Goal: Communication & Community: Answer question/provide support

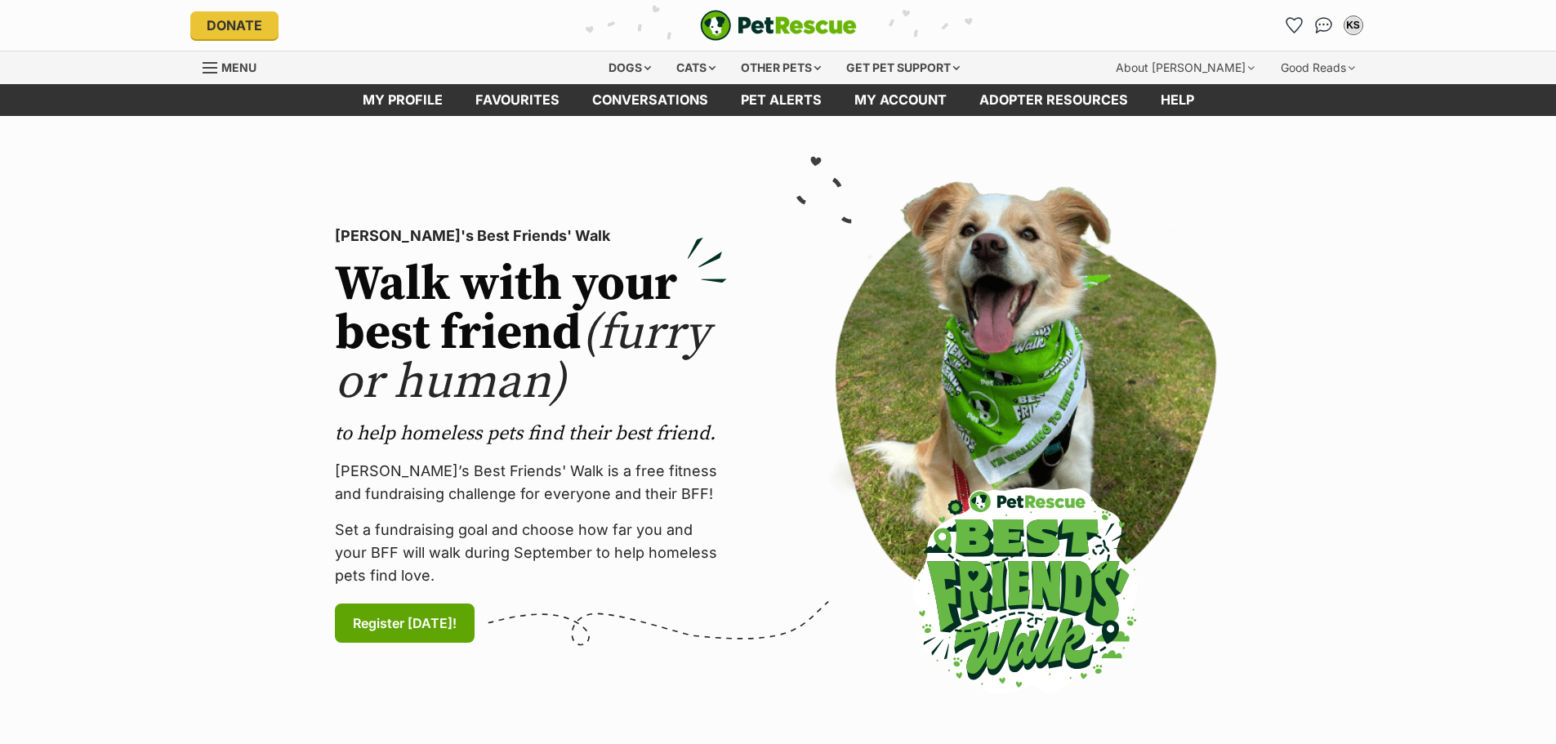
click at [208, 67] on span "Menu" at bounding box center [210, 68] width 15 height 2
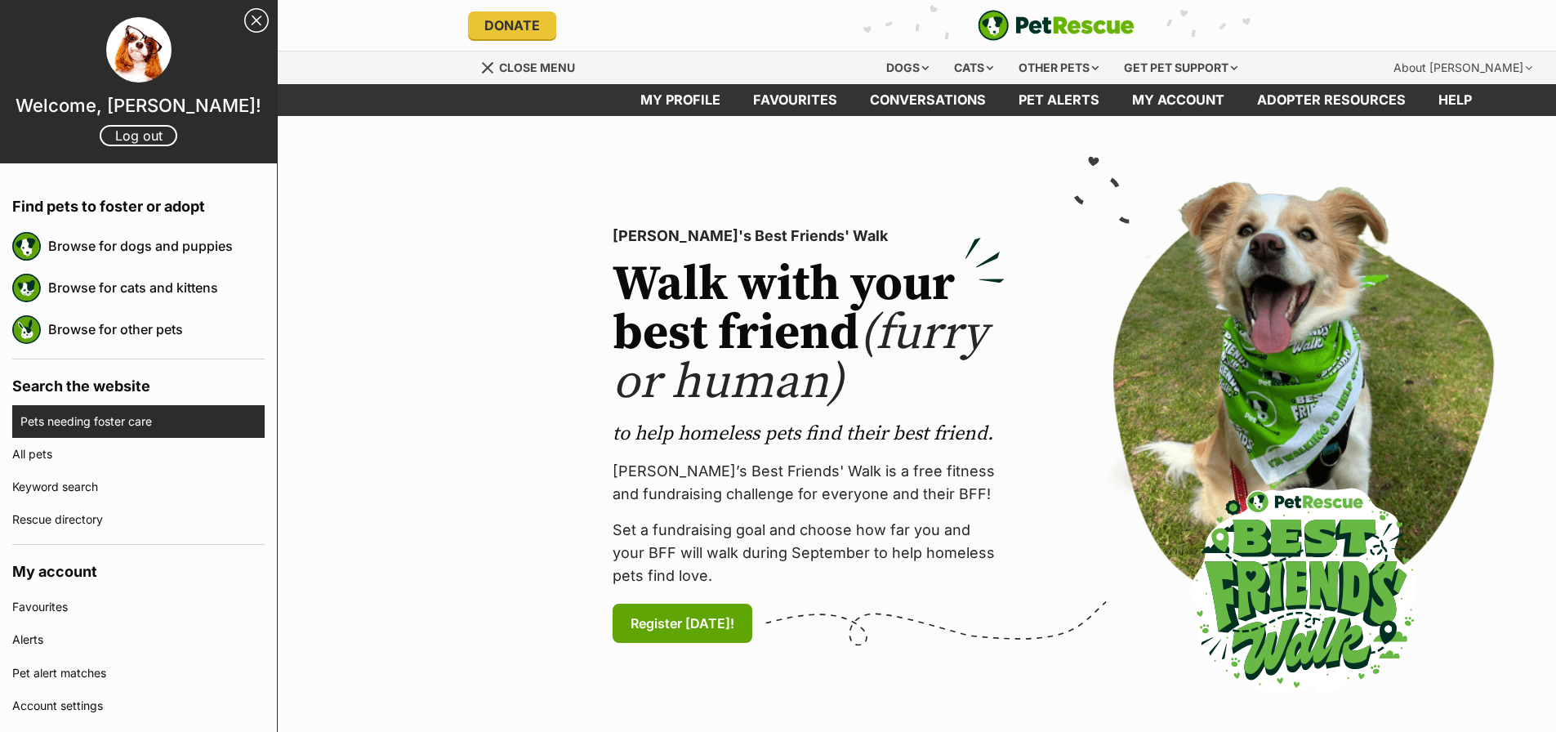
click at [103, 426] on link "Pets needing foster care" at bounding box center [142, 421] width 244 height 33
click at [129, 417] on link "Pets needing foster care" at bounding box center [142, 421] width 244 height 33
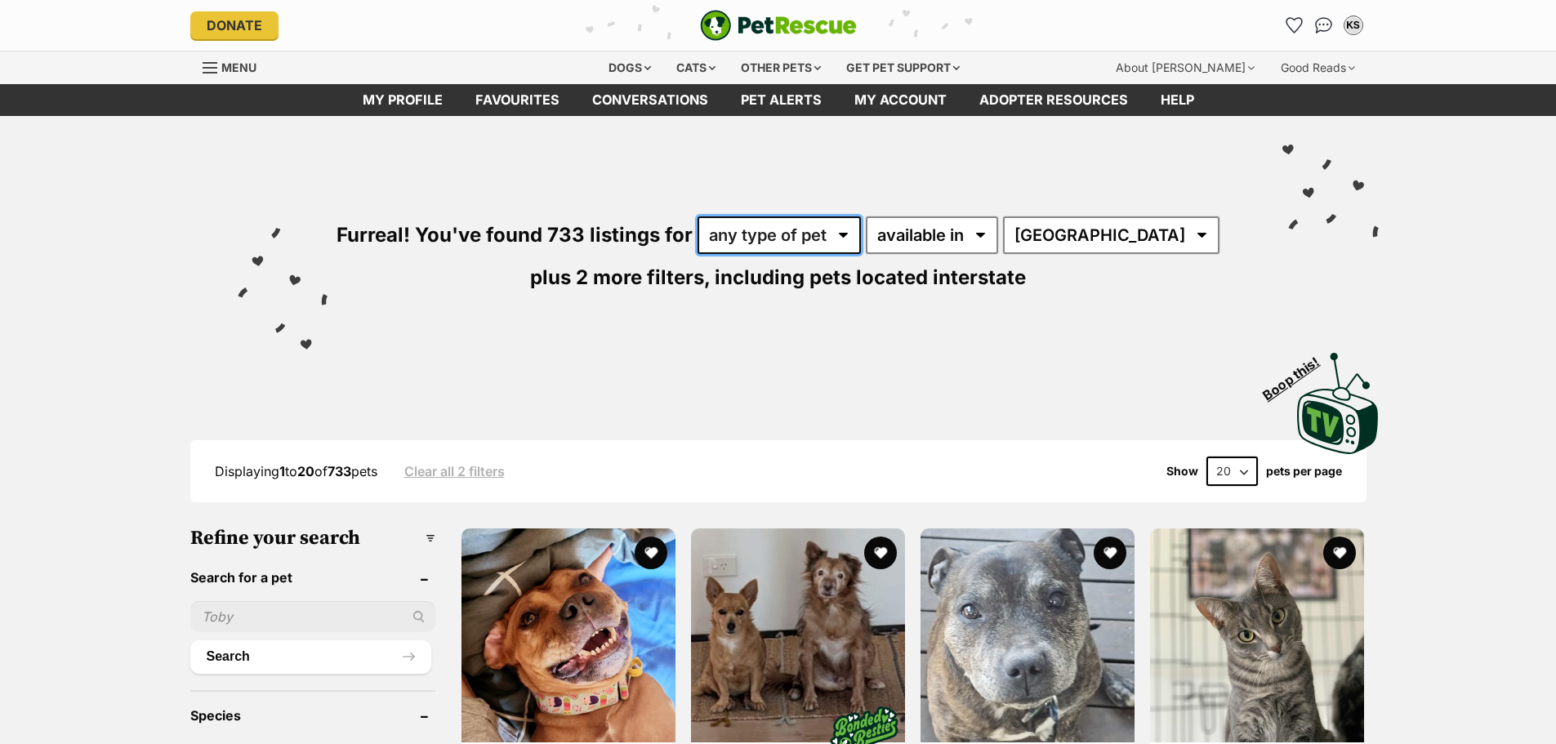
click at [861, 234] on select "any type of pet cats dogs other pets" at bounding box center [779, 235] width 163 height 38
select select "Cats"
click at [712, 216] on select "any type of pet cats dogs other pets" at bounding box center [779, 235] width 163 height 38
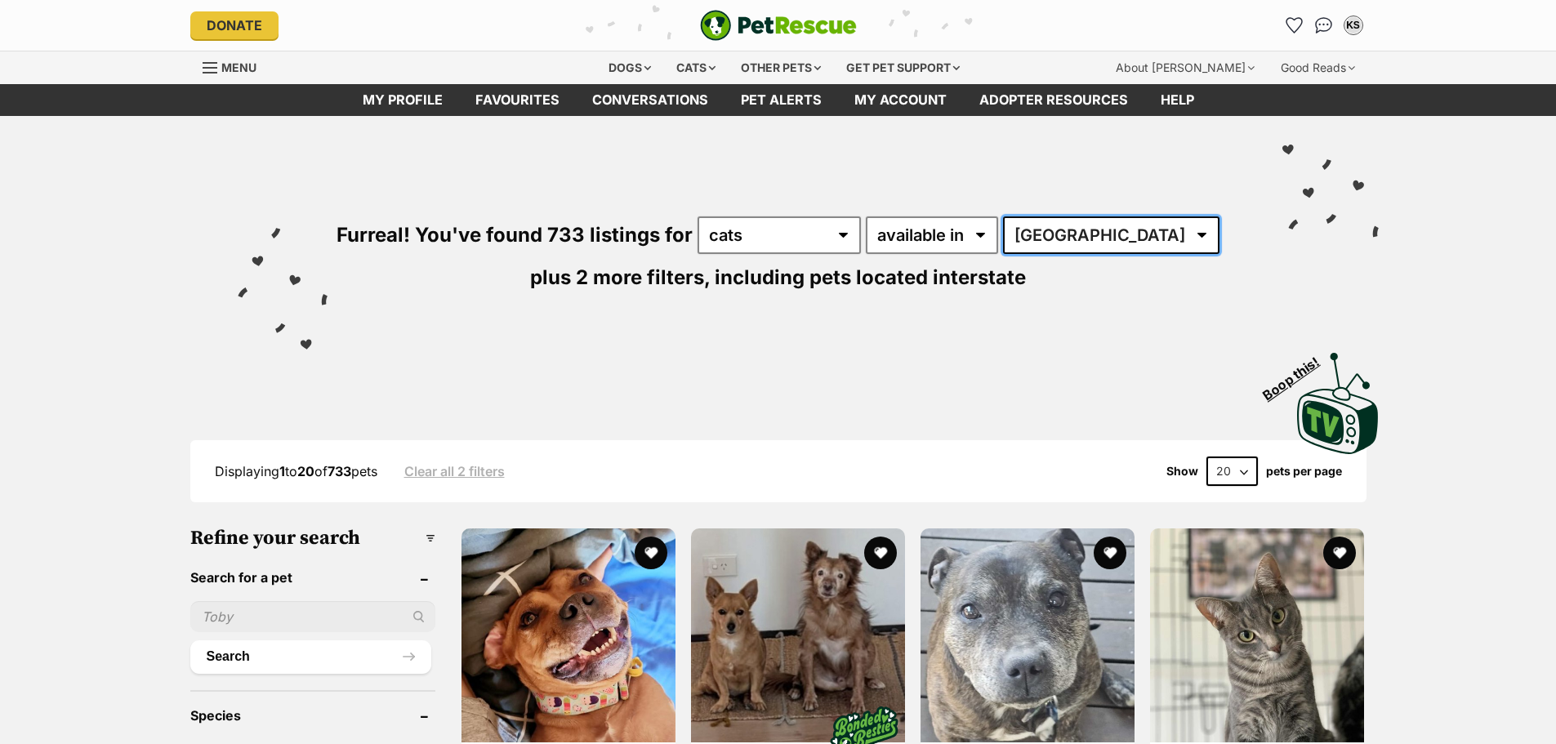
click at [1122, 235] on select "Australia ACT NSW NT QLD SA TAS VIC WA" at bounding box center [1111, 235] width 216 height 38
select select "VIC"
click at [1021, 216] on select "Australia ACT NSW NT QLD SA TAS VIC WA" at bounding box center [1111, 235] width 216 height 38
click at [1116, 240] on select "Australia ACT NSW NT QLD SA TAS VIC WA" at bounding box center [1111, 235] width 216 height 38
click at [1350, 297] on div "Furreal! You've found 733 listings for any type of pet cats dogs other pets ava…" at bounding box center [778, 227] width 1201 height 222
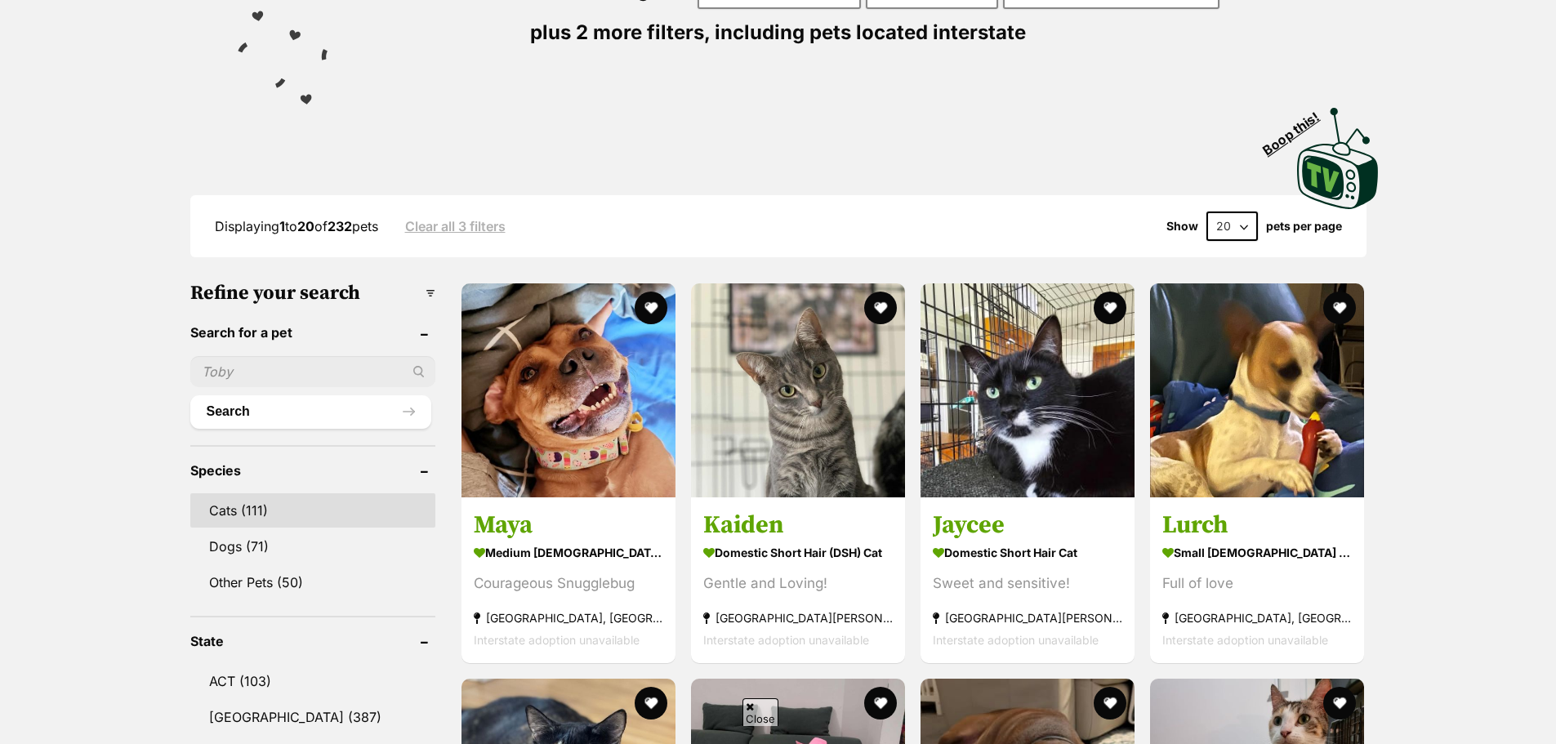
scroll to position [489, 0]
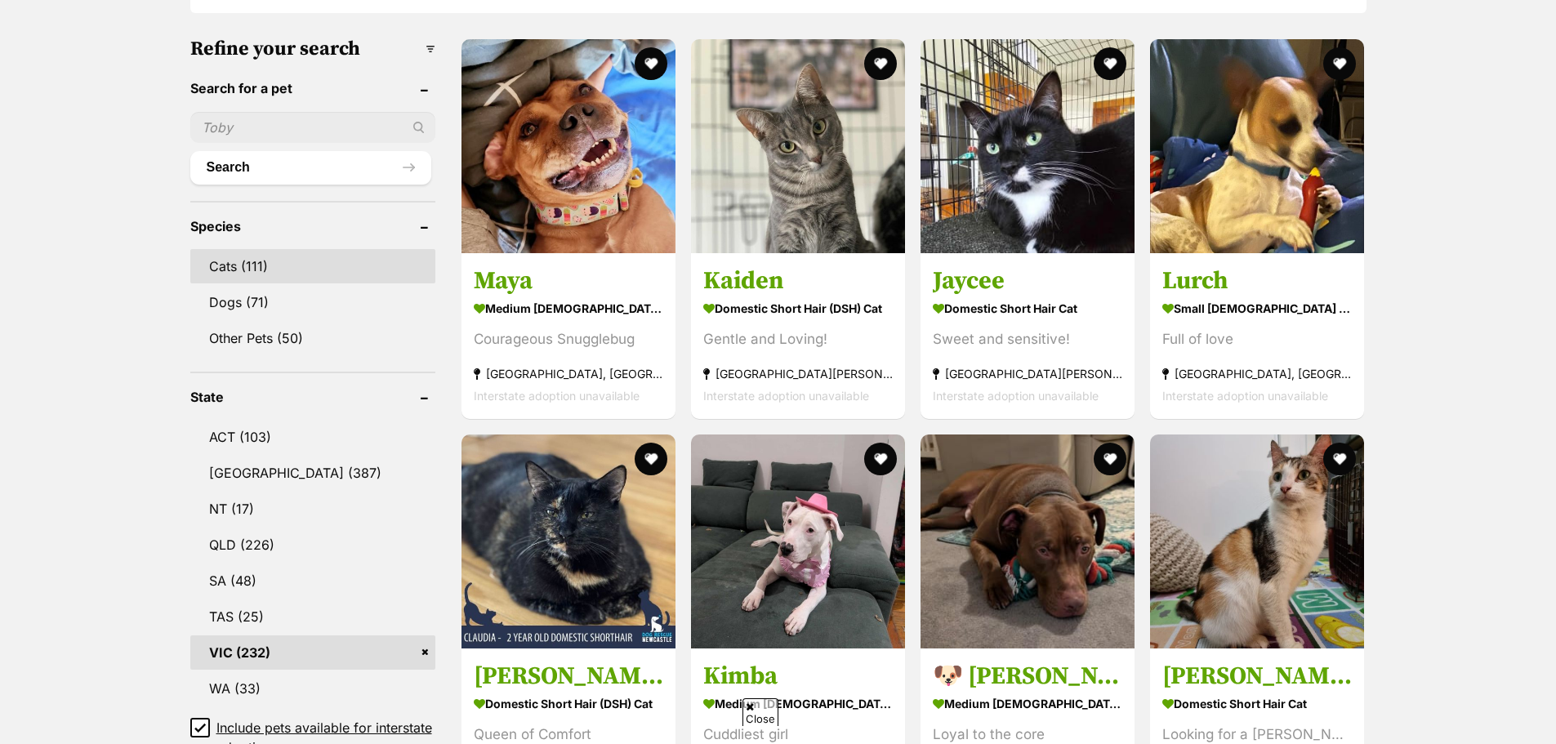
click at [244, 258] on link "Cats (111)" at bounding box center [312, 266] width 245 height 34
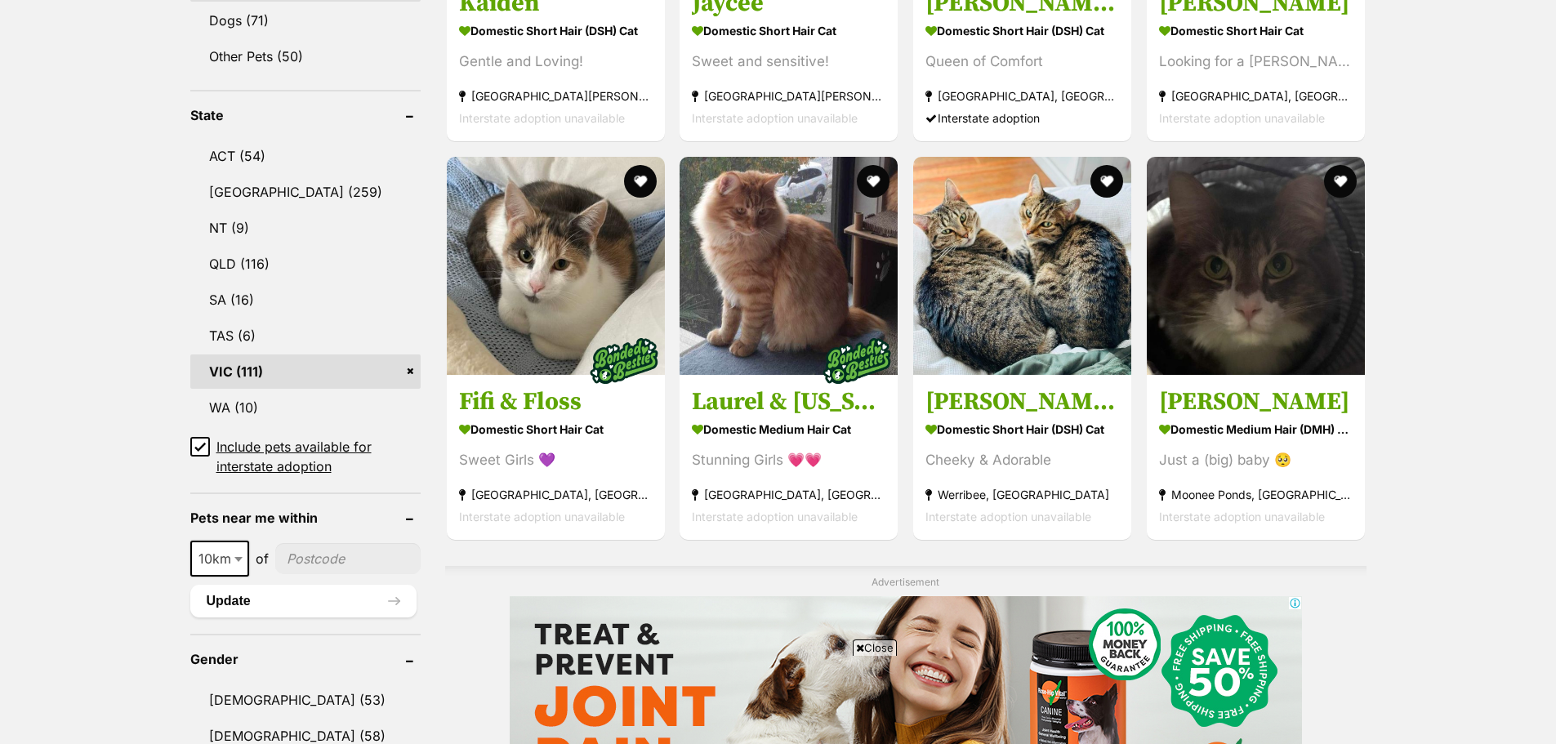
scroll to position [817, 0]
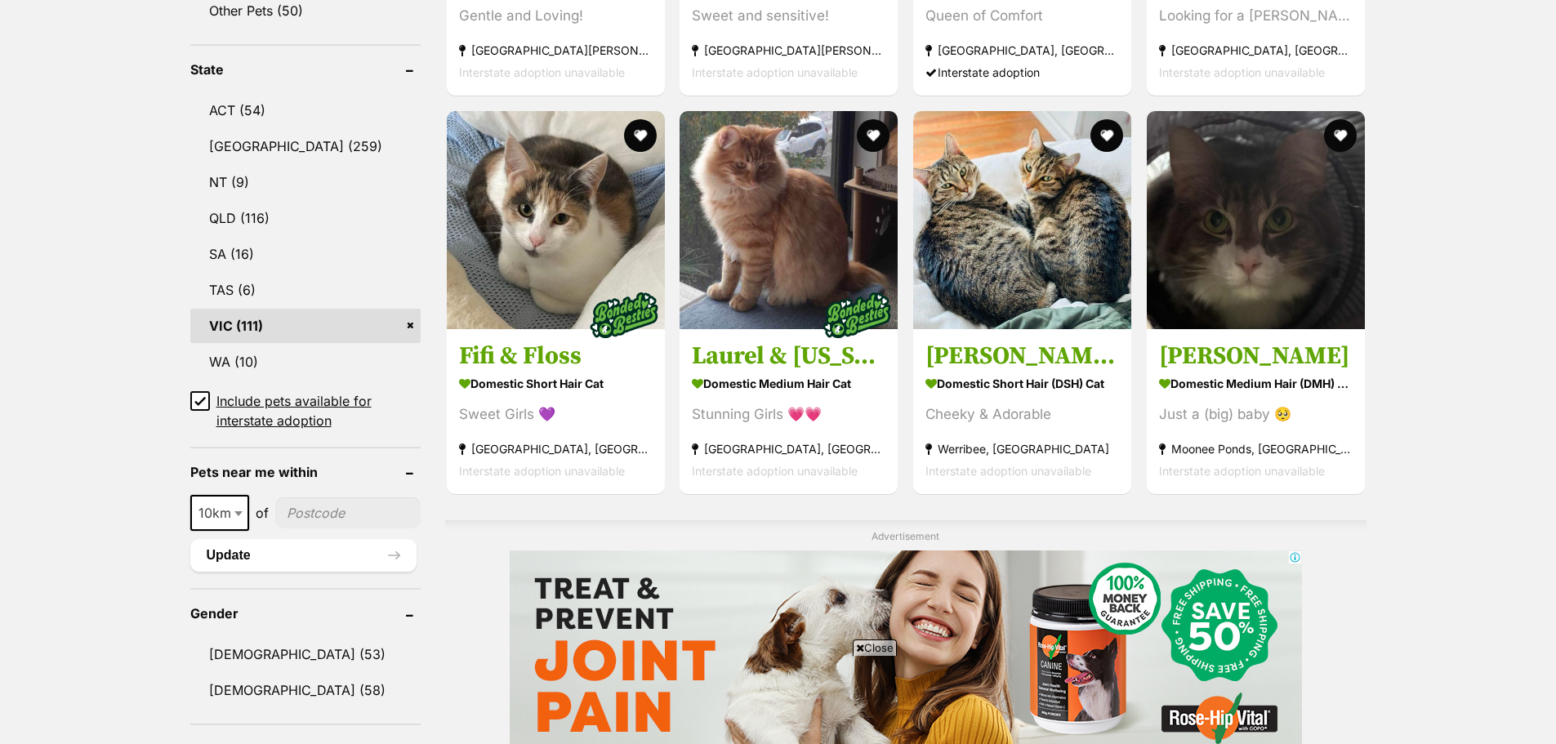
click at [205, 397] on icon at bounding box center [199, 400] width 11 height 11
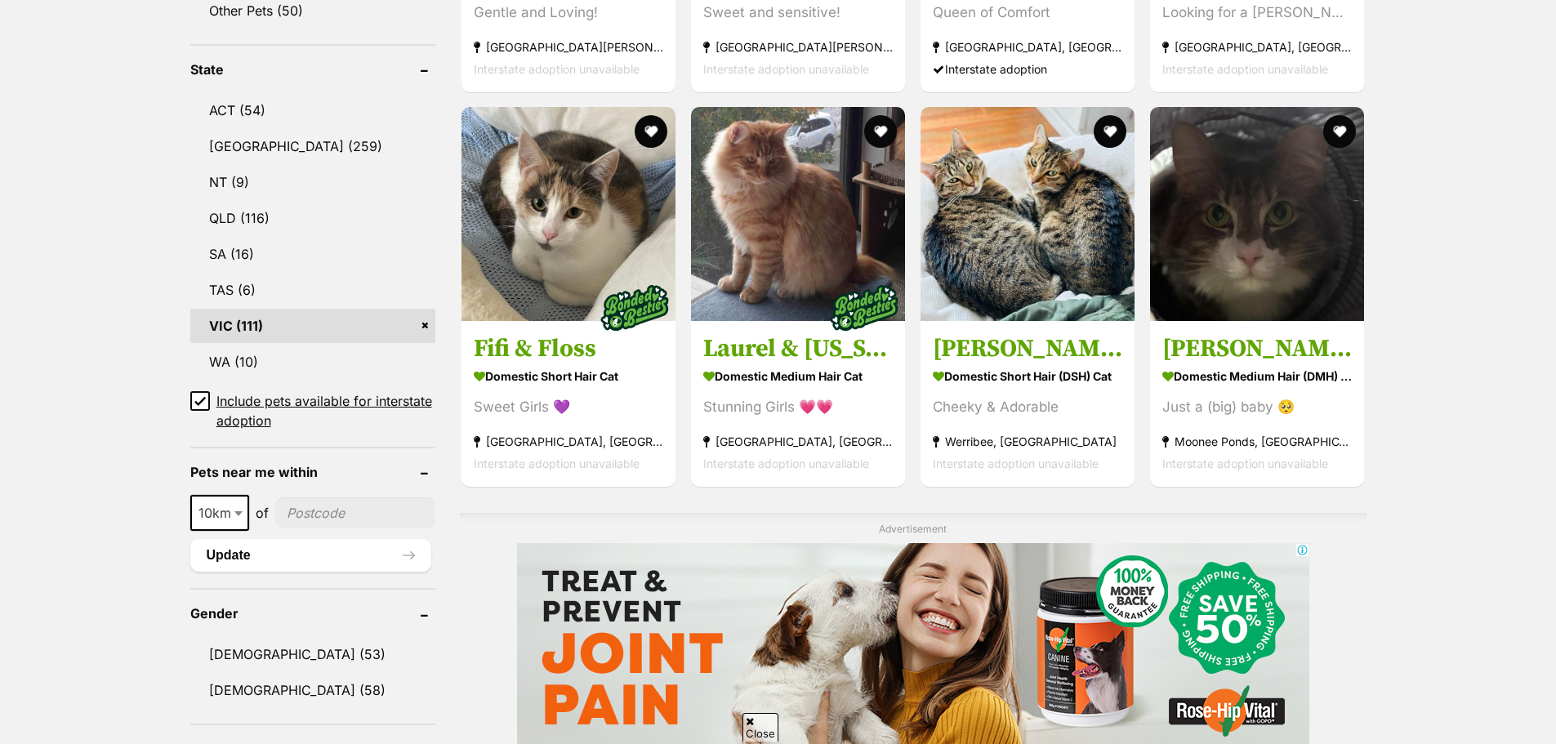
scroll to position [0, 0]
click at [194, 404] on icon at bounding box center [199, 400] width 11 height 11
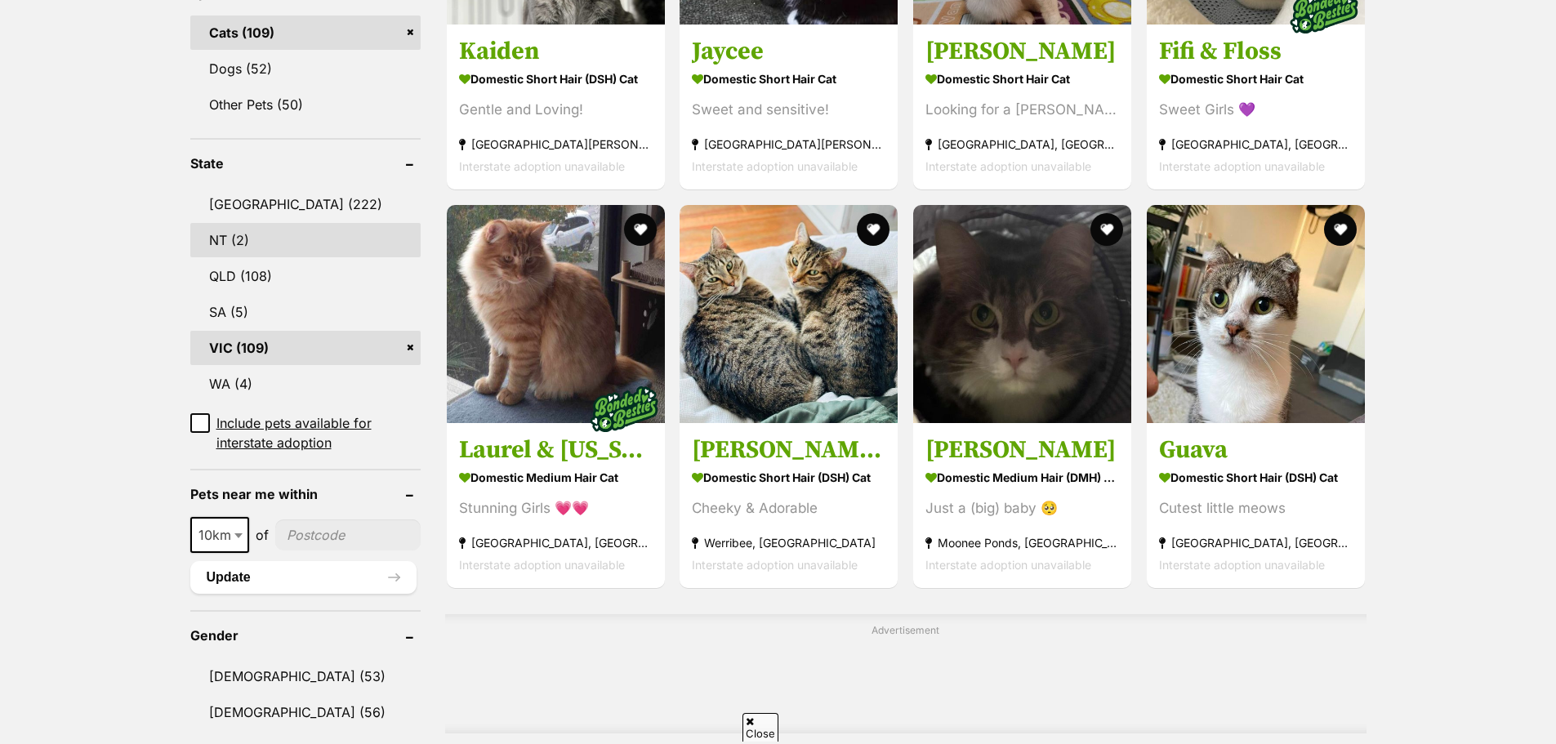
scroll to position [735, 0]
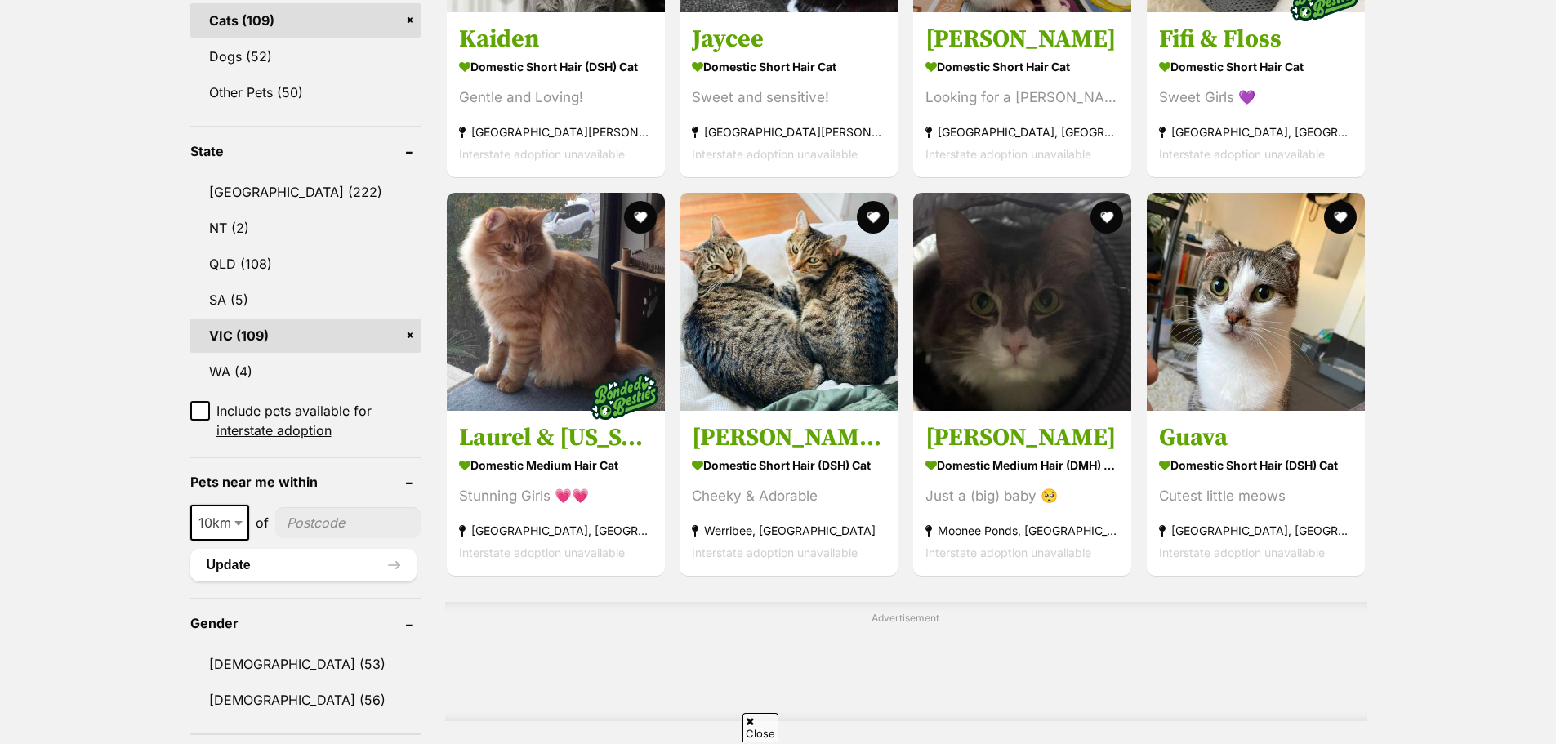
click at [339, 520] on input"] "postcode" at bounding box center [347, 522] width 145 height 31
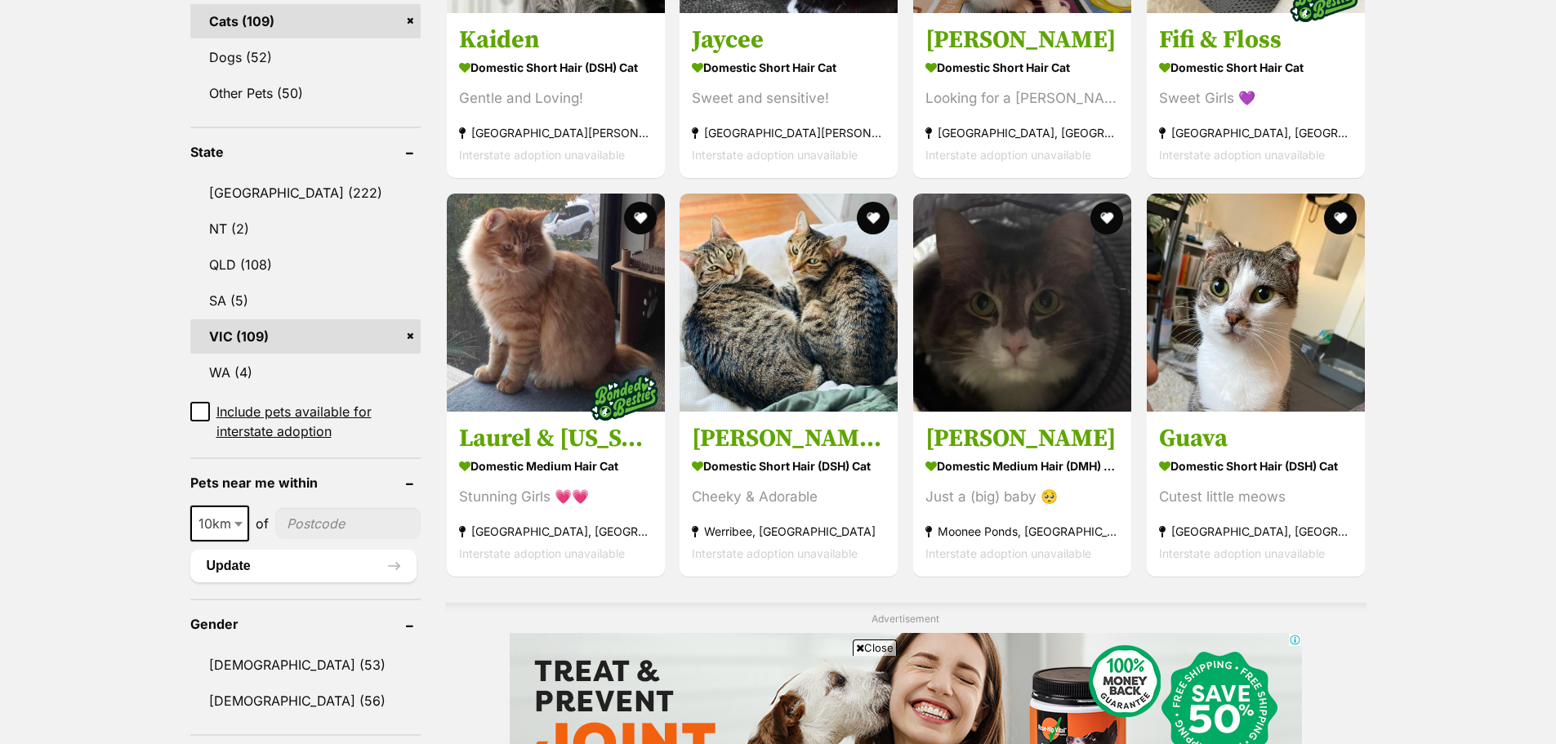
scroll to position [0, 0]
click at [344, 526] on input"] "postcode" at bounding box center [347, 523] width 145 height 31
type input"] "3129"
click at [306, 566] on button "Update" at bounding box center [303, 566] width 226 height 33
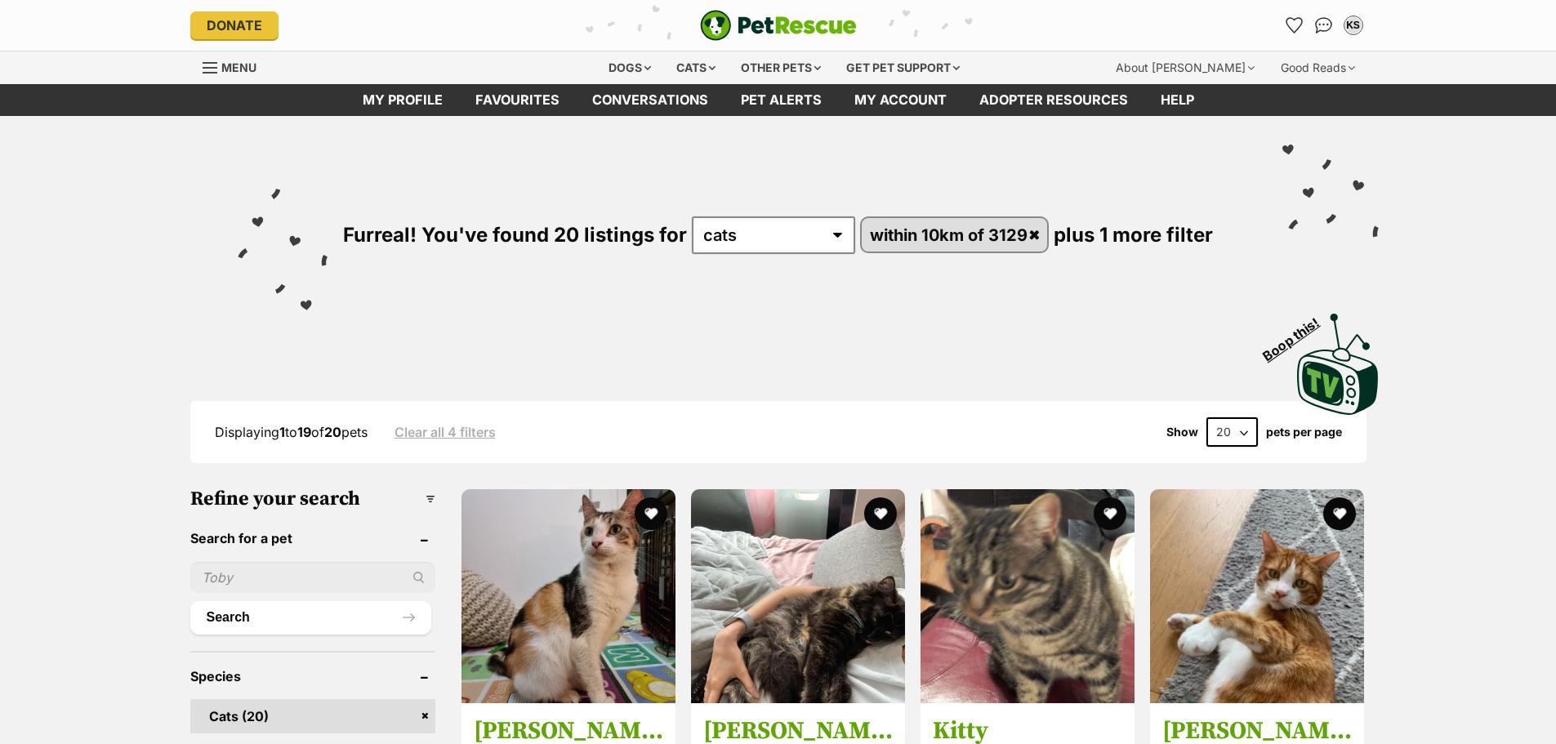
click at [232, 62] on span "Menu" at bounding box center [238, 67] width 35 height 14
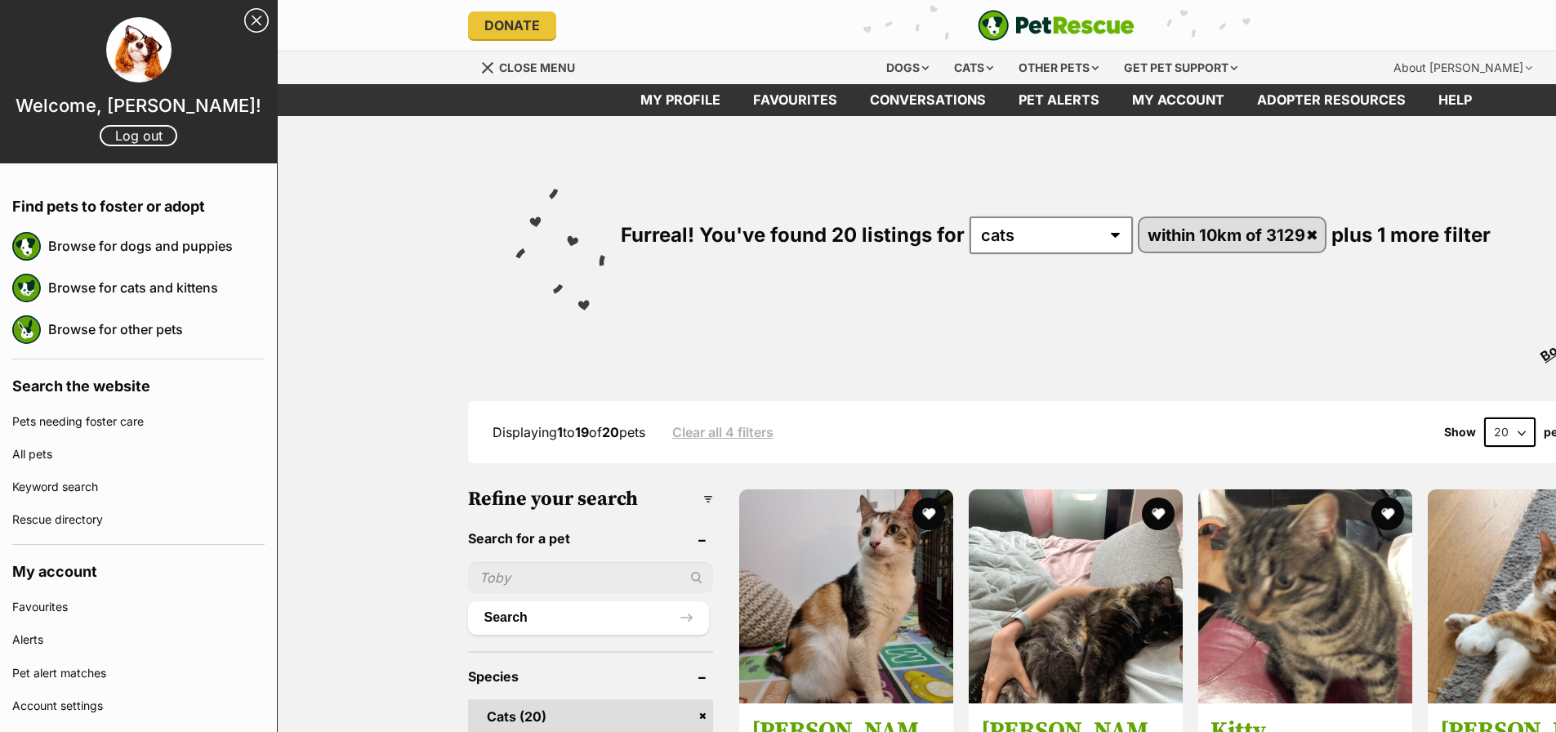
click at [674, 98] on link "My profile" at bounding box center [680, 100] width 113 height 32
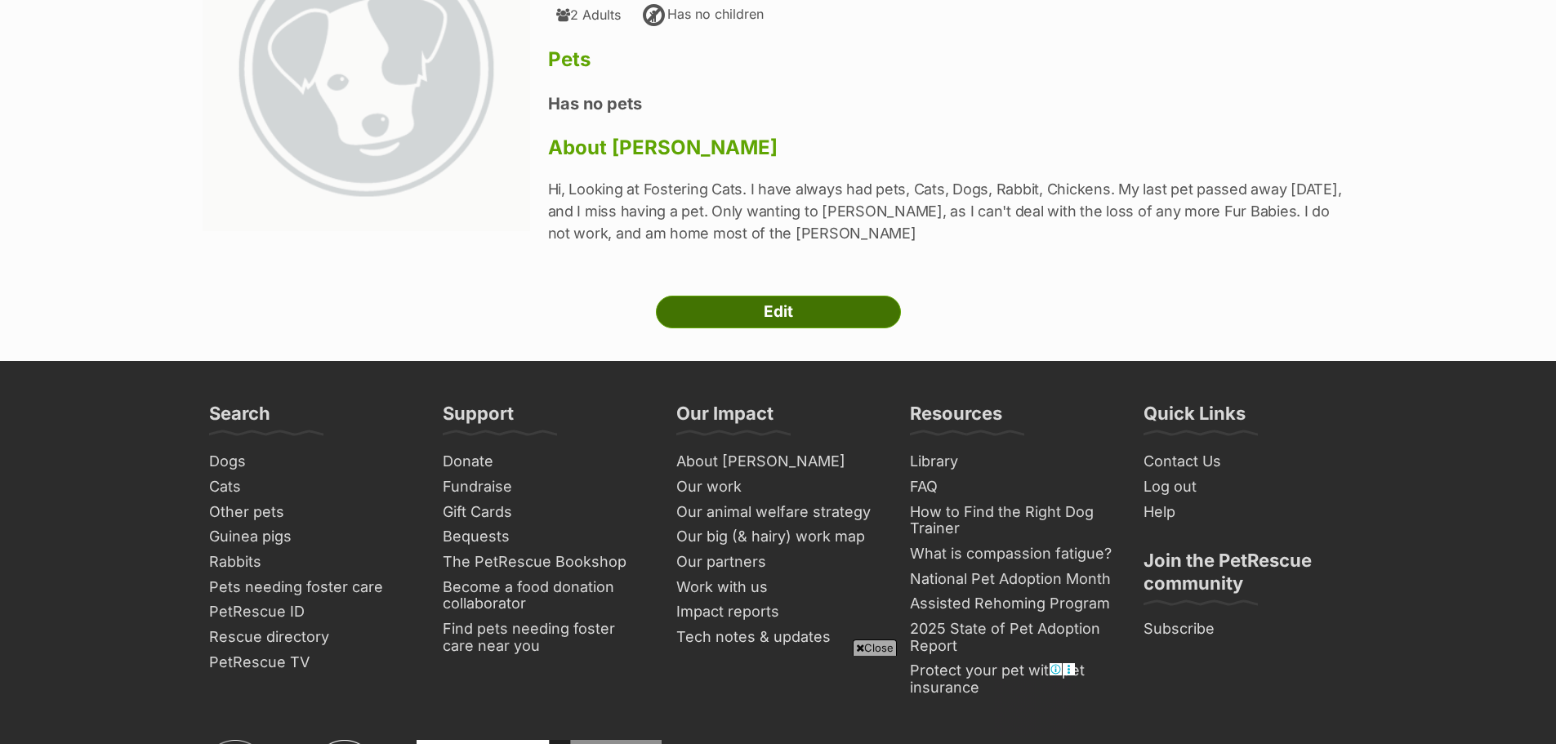
click at [822, 311] on link "Edit" at bounding box center [778, 312] width 245 height 33
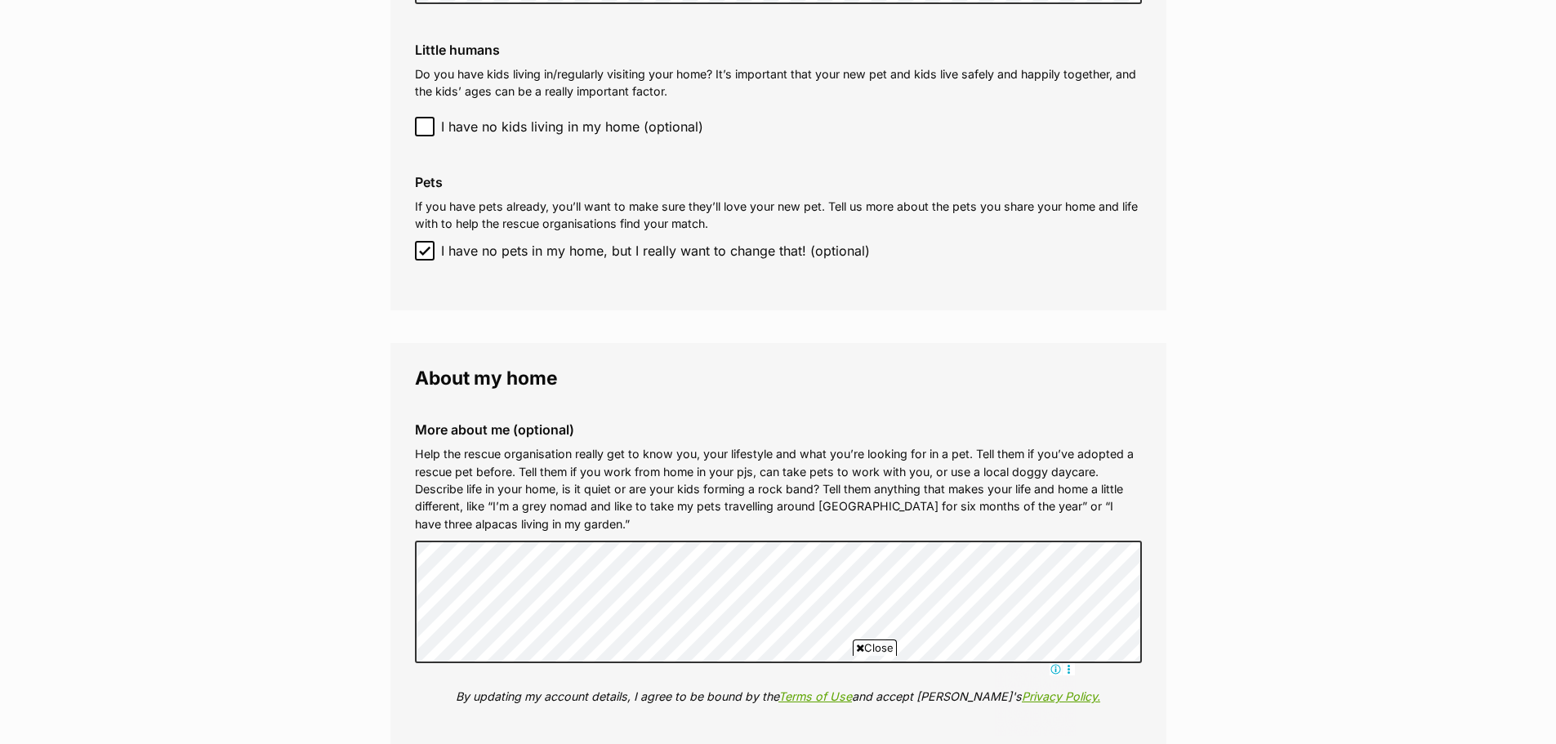
scroll to position [1552, 0]
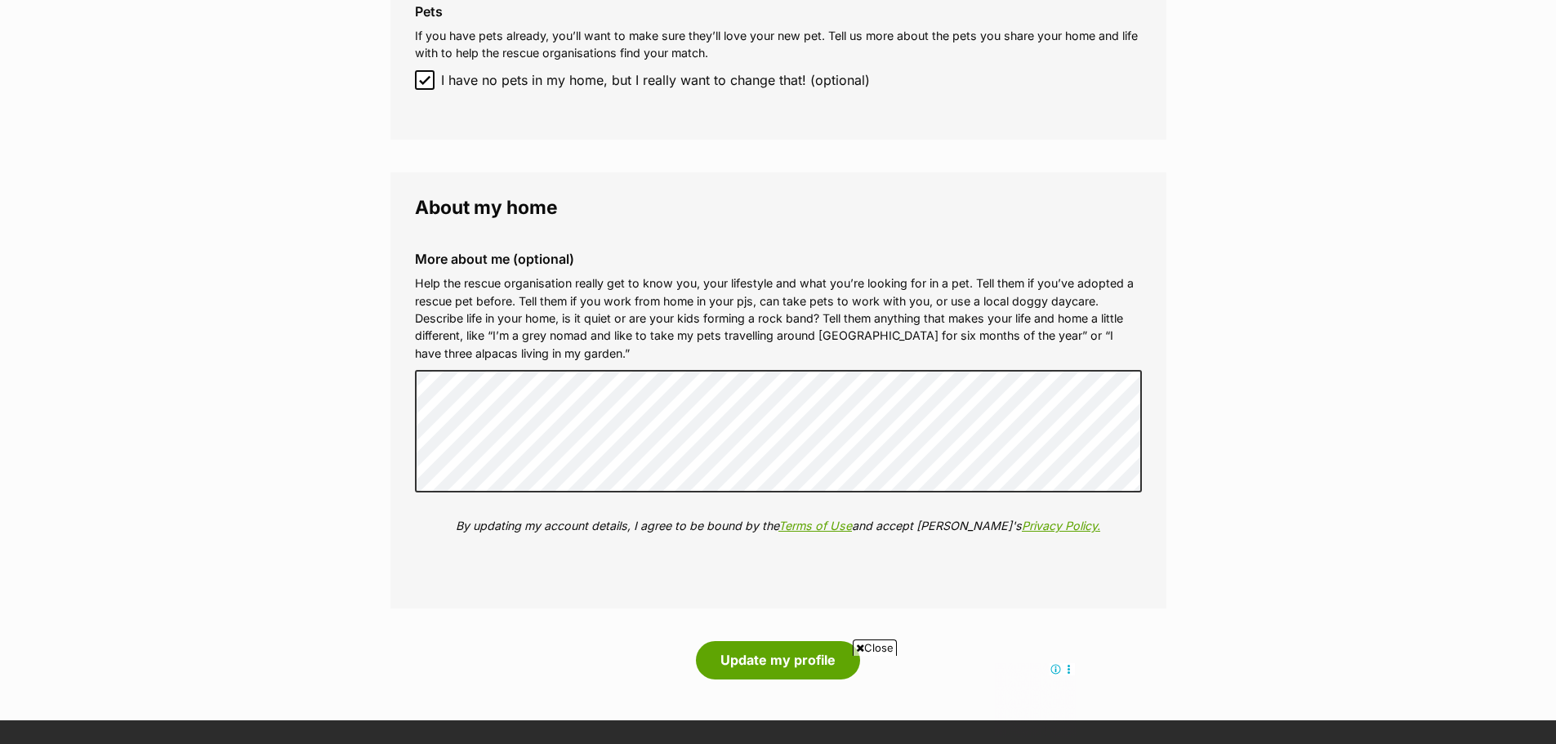
click at [783, 661] on div "Close" at bounding box center [778, 699] width 595 height 90
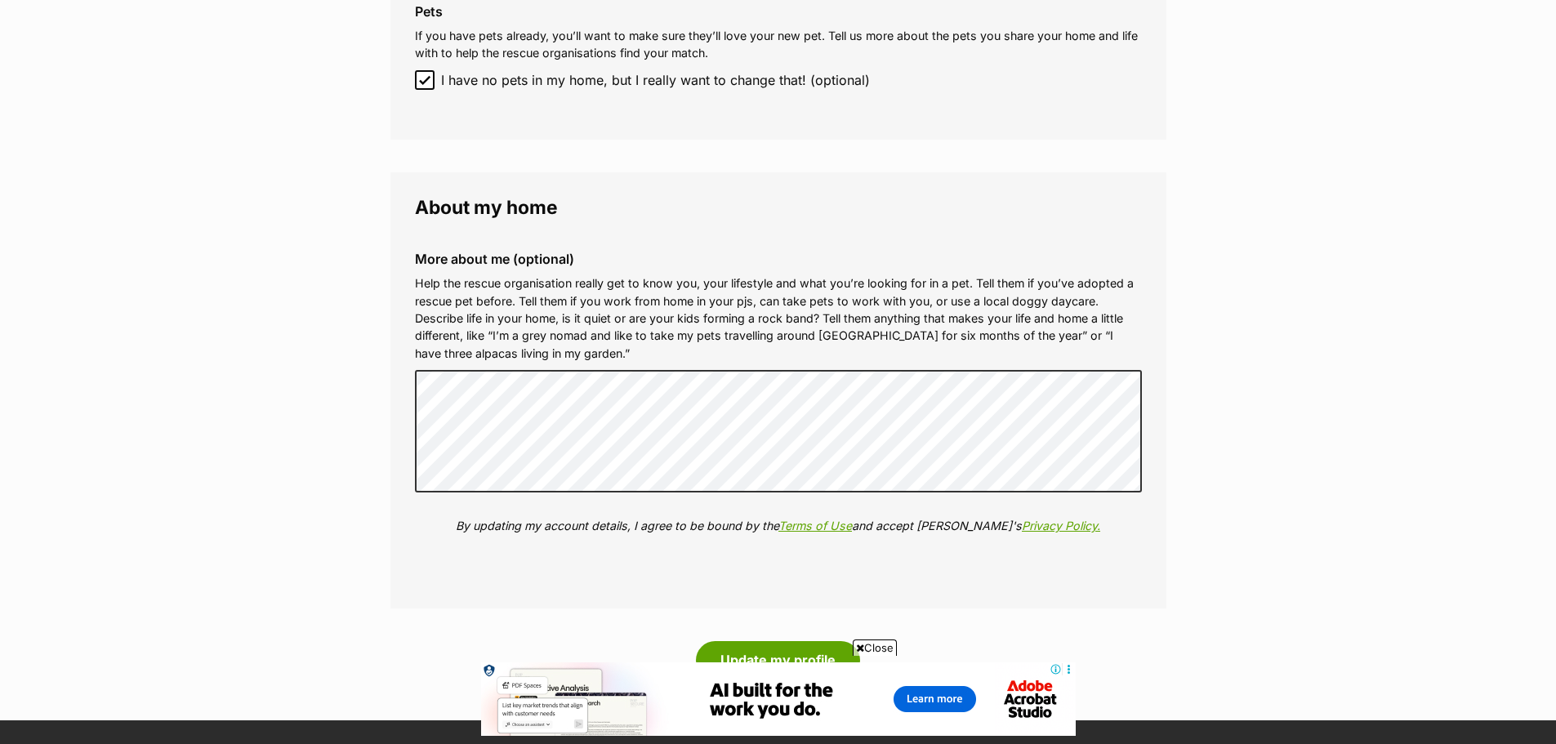
click at [793, 656] on div "Close" at bounding box center [778, 699] width 595 height 90
click at [884, 648] on span "Close" at bounding box center [875, 648] width 44 height 16
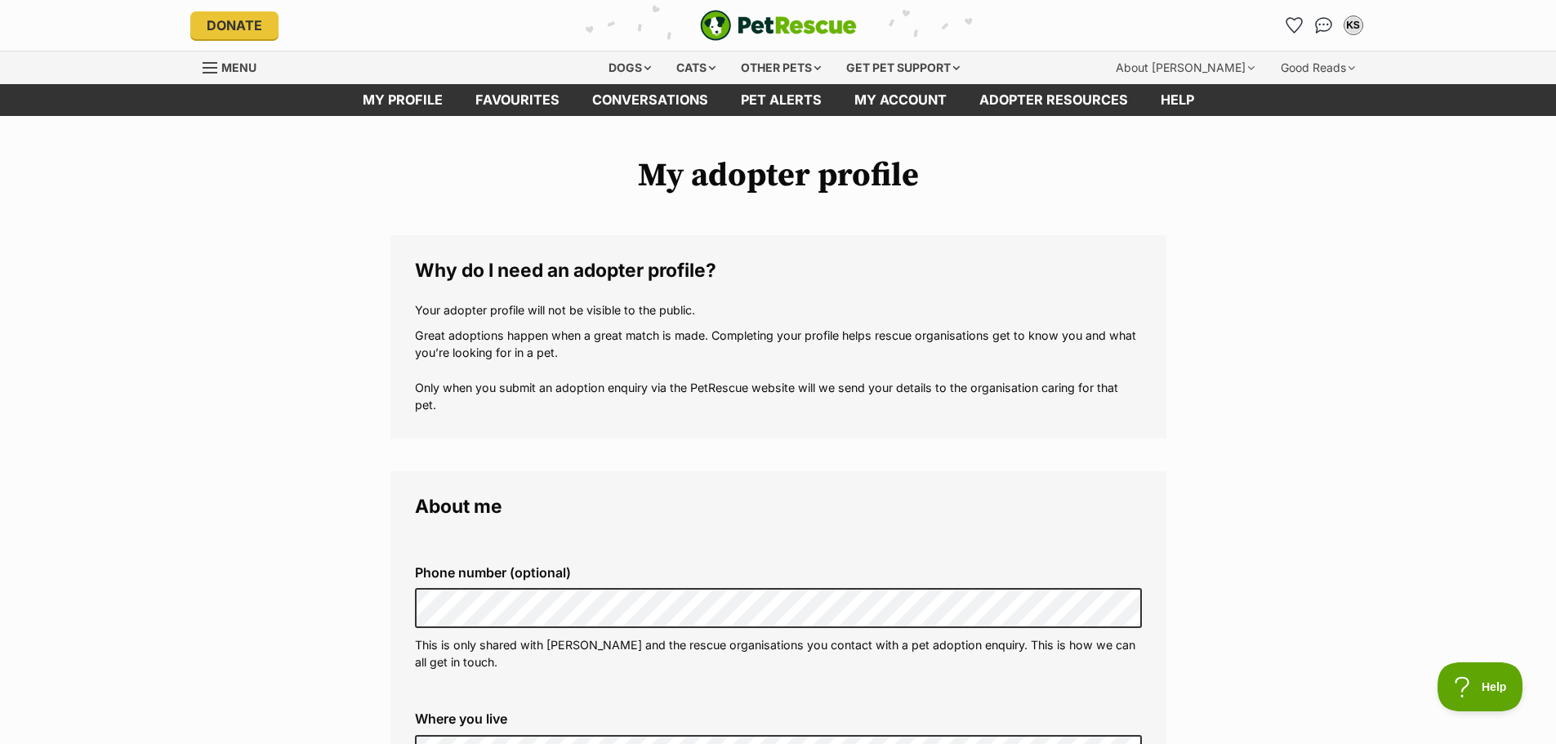
scroll to position [0, 0]
click at [877, 93] on link "My account" at bounding box center [900, 100] width 125 height 32
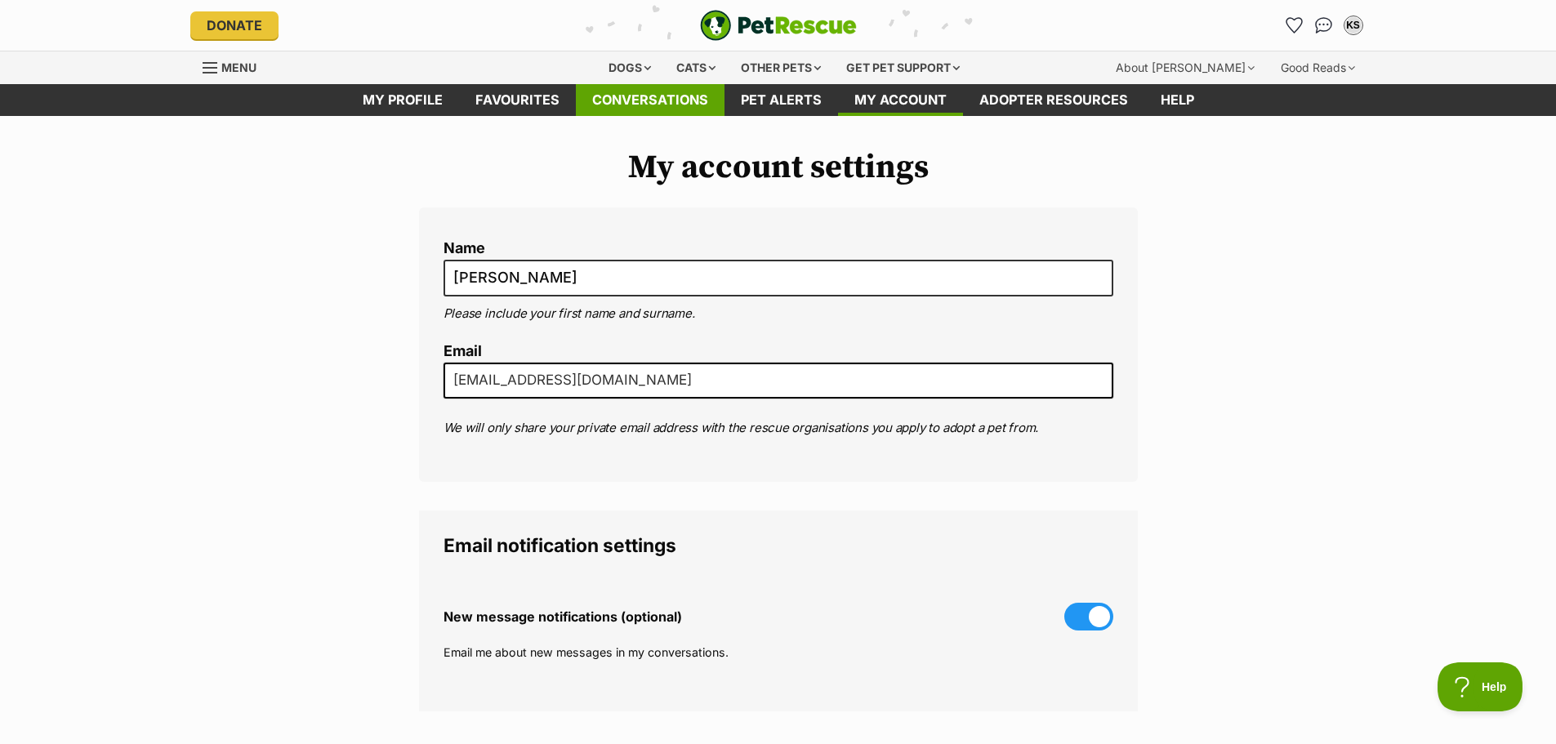
click at [640, 93] on link "Conversations" at bounding box center [650, 100] width 149 height 32
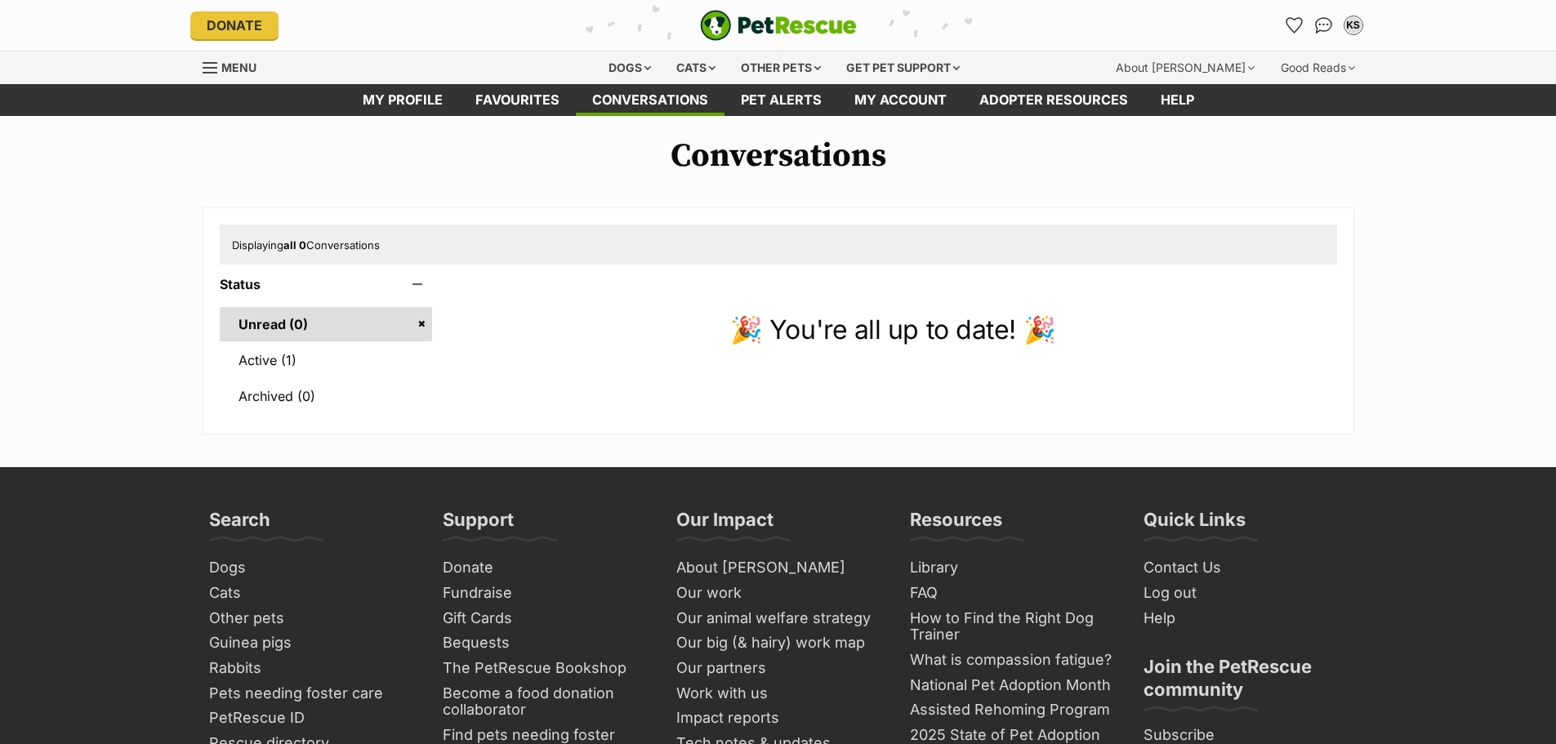
drag, startPoint x: 0, startPoint y: 0, endPoint x: 293, endPoint y: 359, distance: 463.9
click at [293, 359] on link "Active (1)" at bounding box center [326, 360] width 213 height 34
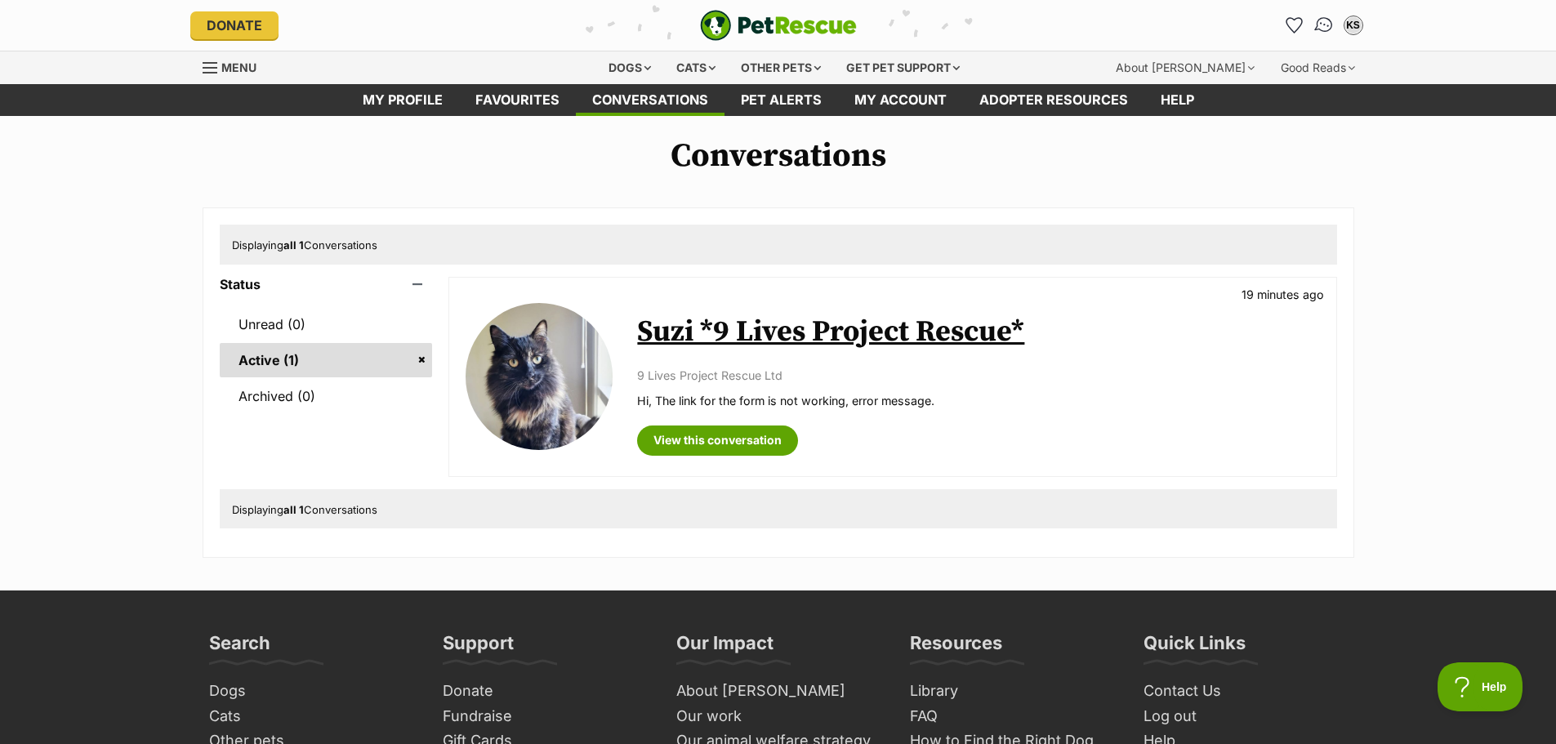
click at [1323, 23] on img "Conversations" at bounding box center [1324, 25] width 22 height 21
